Goal: Obtain resource: Download file/media

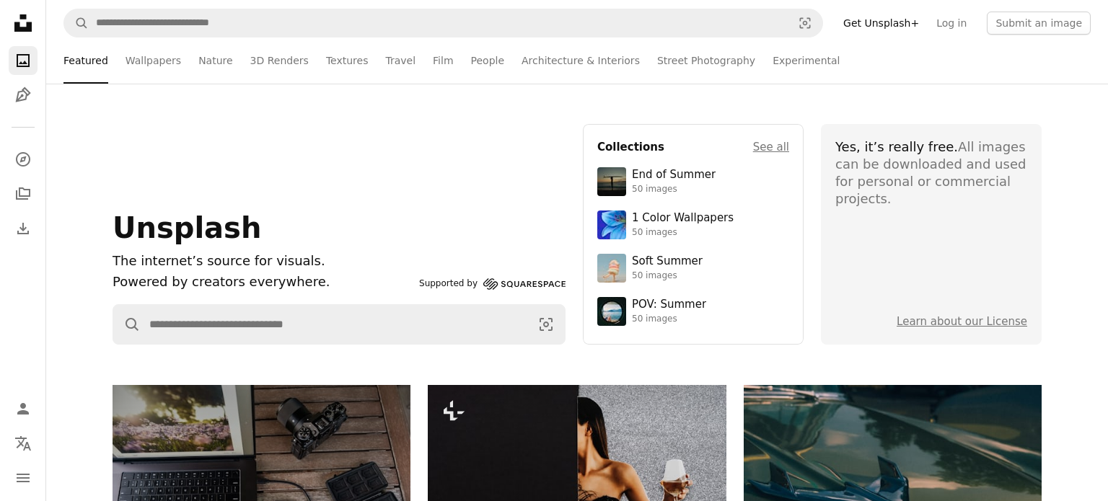
scroll to position [5861, 0]
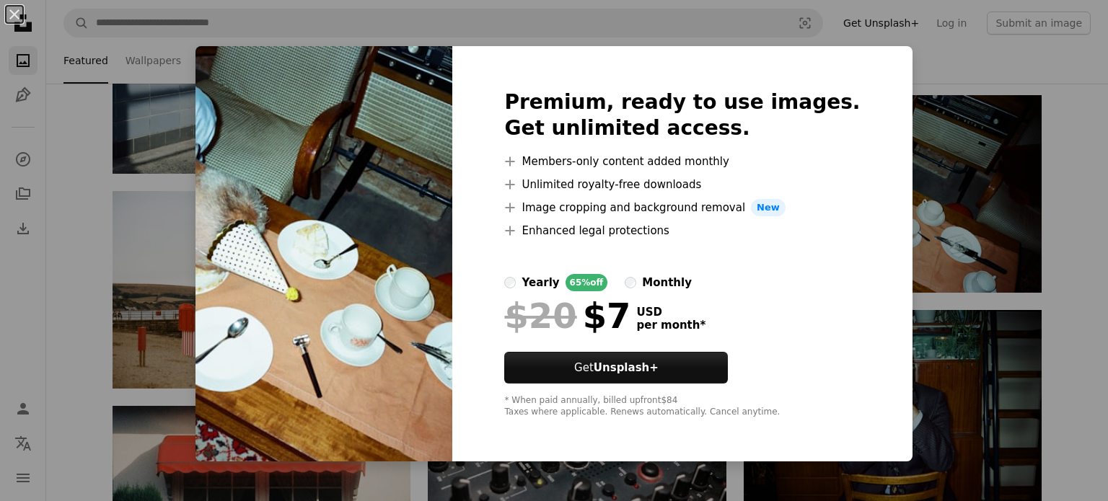
click at [909, 113] on div "An X shape Premium, ready to use images. Get unlimited access. A plus sign Memb…" at bounding box center [554, 250] width 1108 height 501
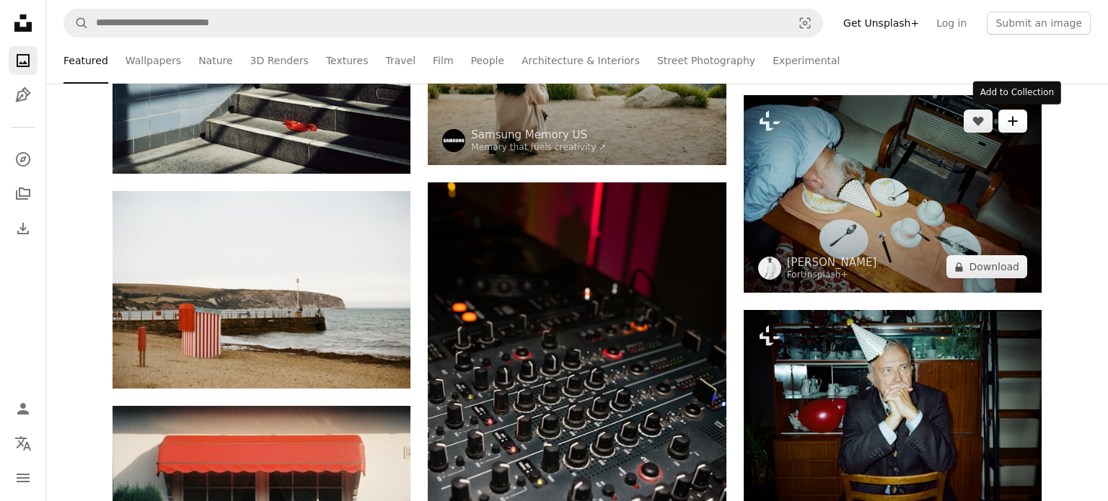
click at [1020, 120] on button "A plus sign" at bounding box center [1012, 121] width 29 height 23
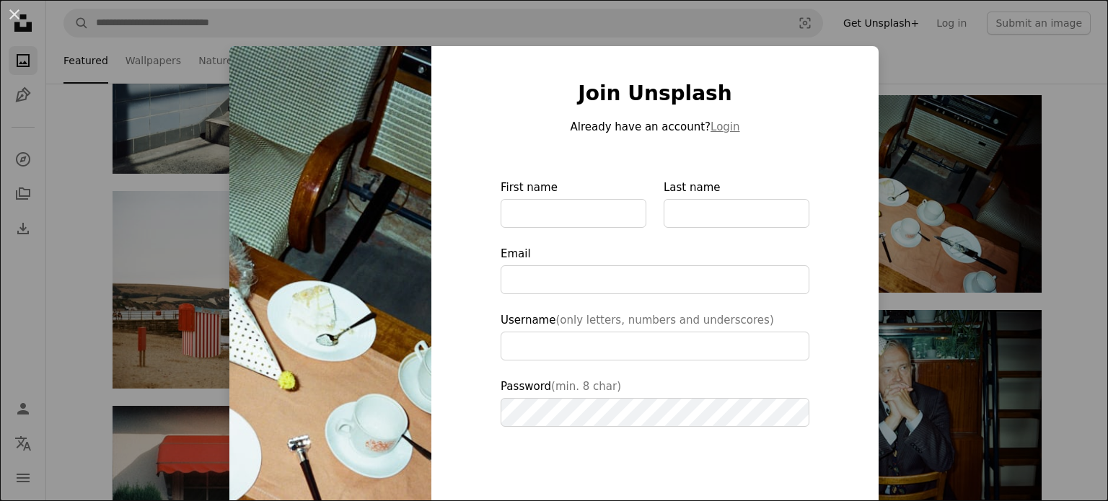
click at [913, 176] on div "An X shape Join Unsplash Already have an account? Login First name Last name Em…" at bounding box center [554, 250] width 1108 height 501
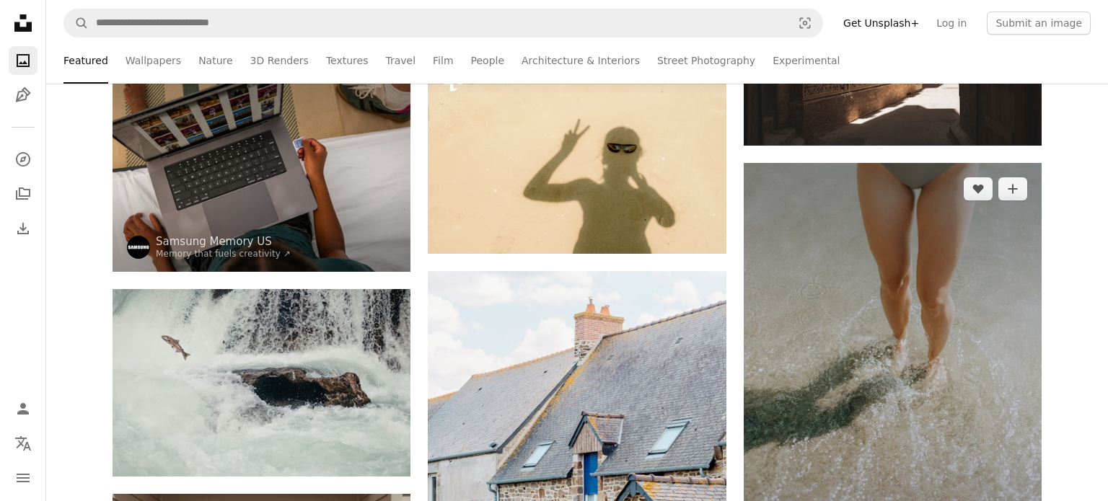
scroll to position [10964, 0]
